Goal: Go to known website: Access a specific website the user already knows

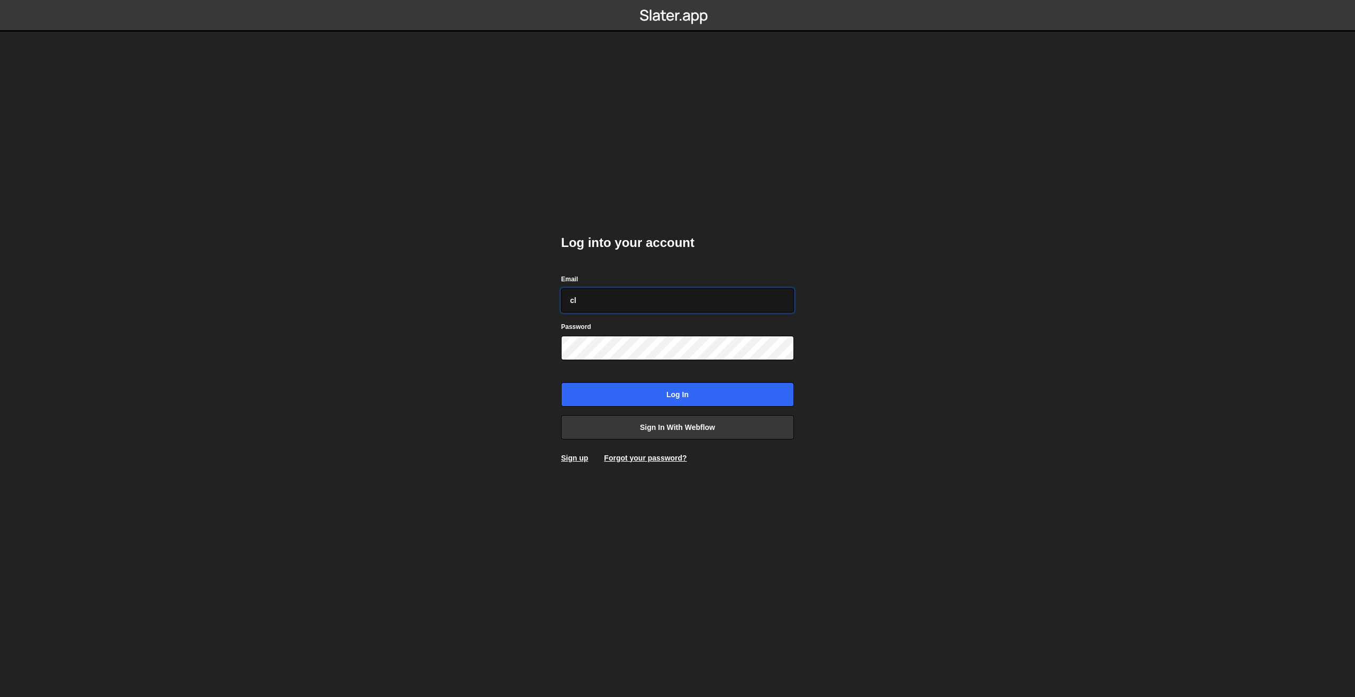
type input "c"
paste input "clem.deodat@gmail.com"
type input "clem.deodat@gmail.com"
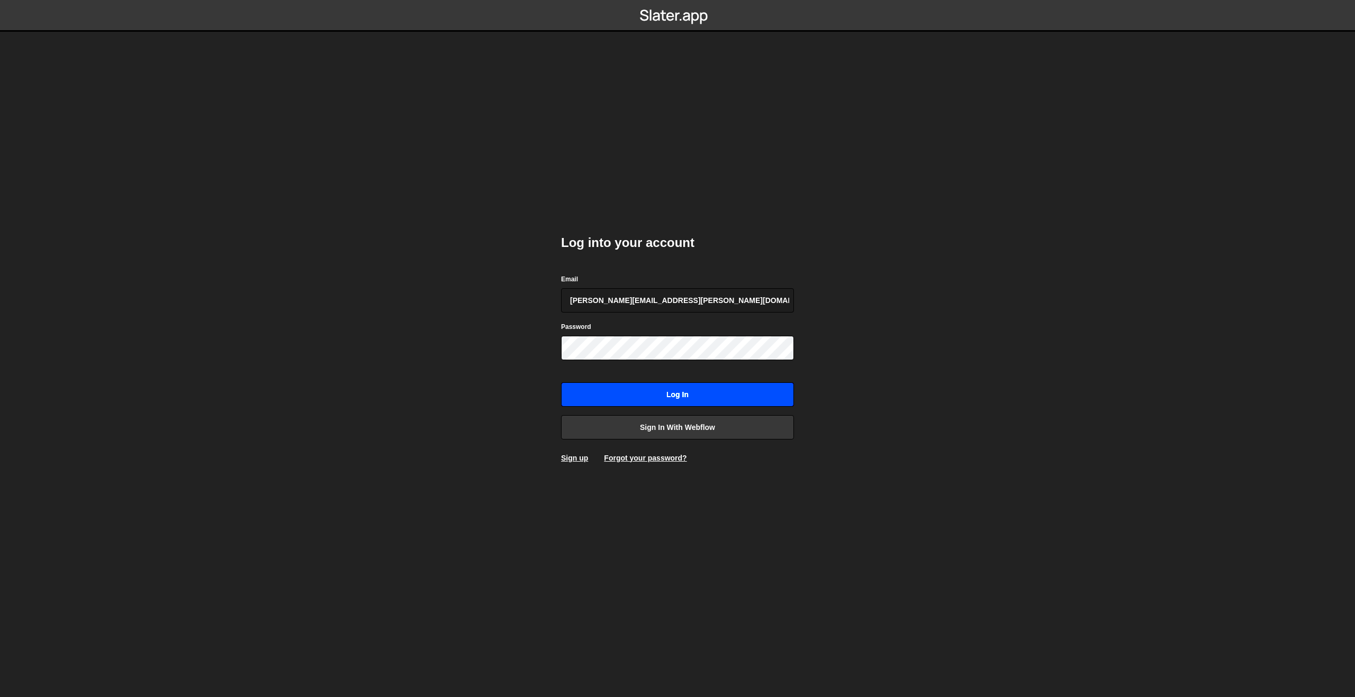
click at [670, 390] on input "Log in" at bounding box center [677, 395] width 233 height 24
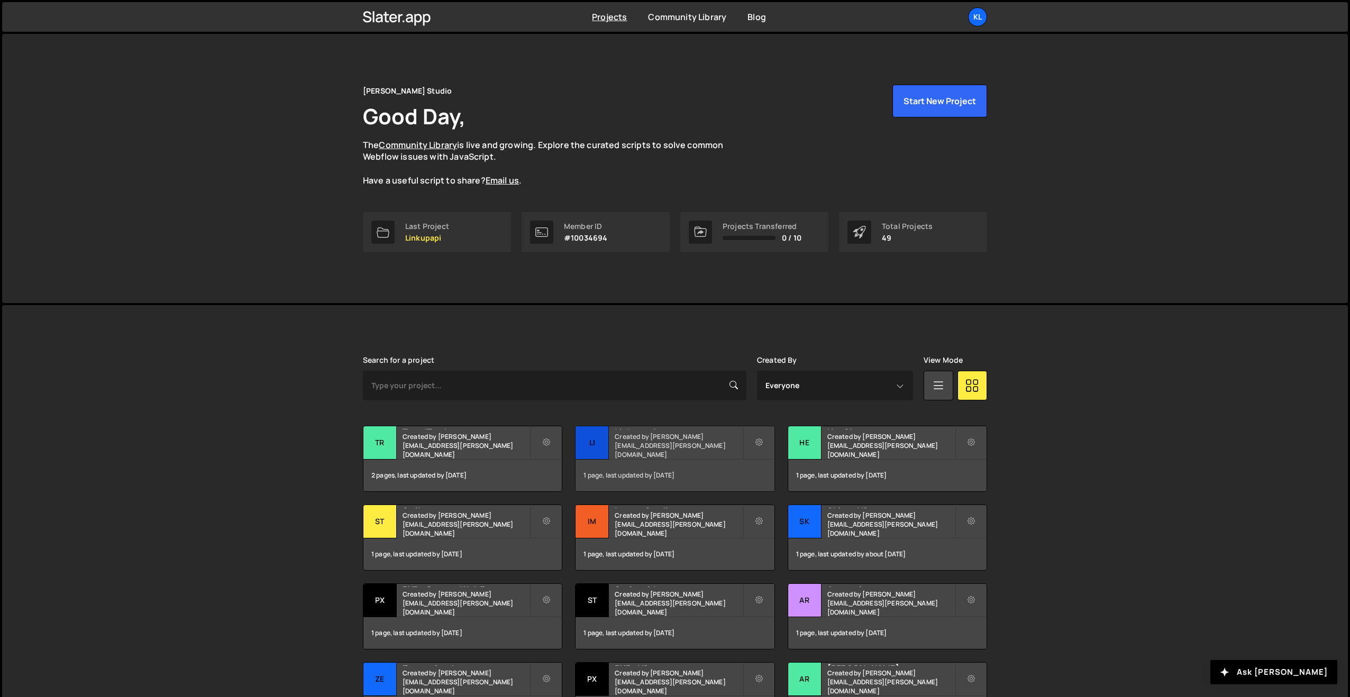
click at [625, 446] on small "Created by clem.deodat@gmail.com" at bounding box center [679, 445] width 128 height 27
